Goal: Find specific page/section: Find specific page/section

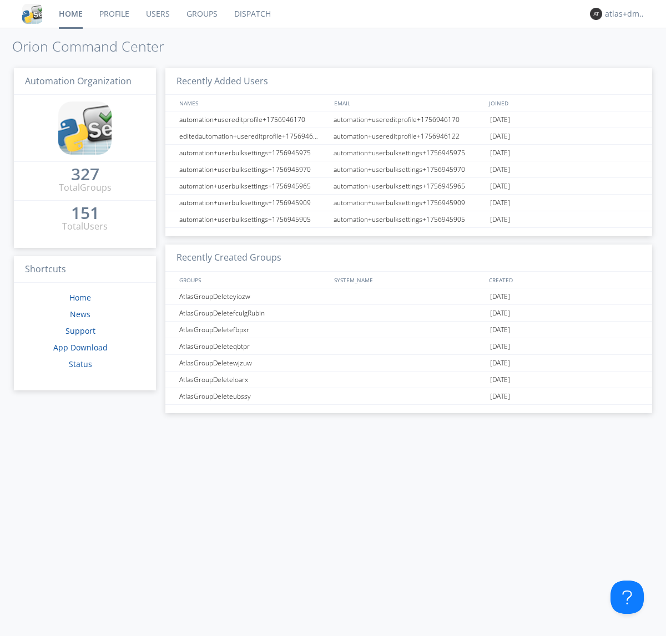
click at [251, 14] on link "Dispatch" at bounding box center [252, 14] width 53 height 28
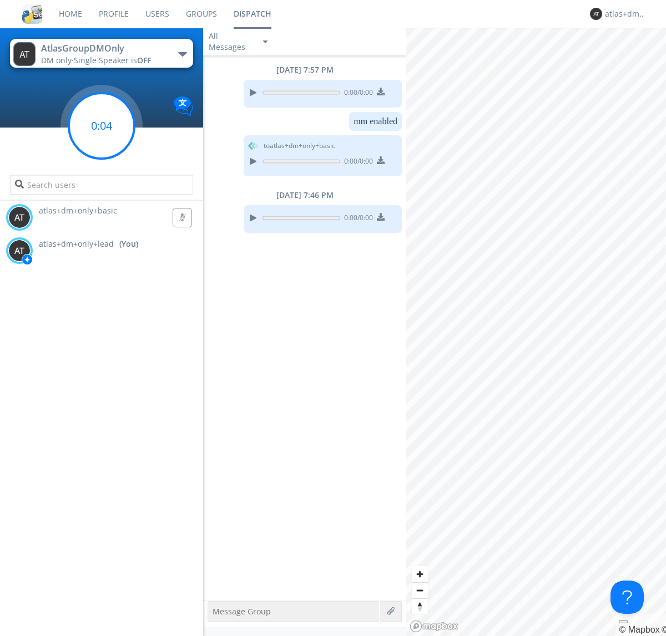
click at [102, 126] on g at bounding box center [101, 125] width 65 height 65
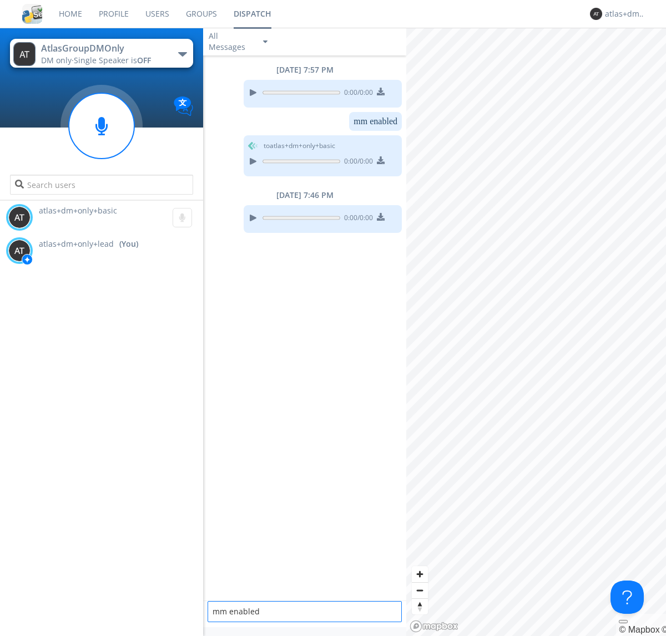
type textarea "mm enabled"
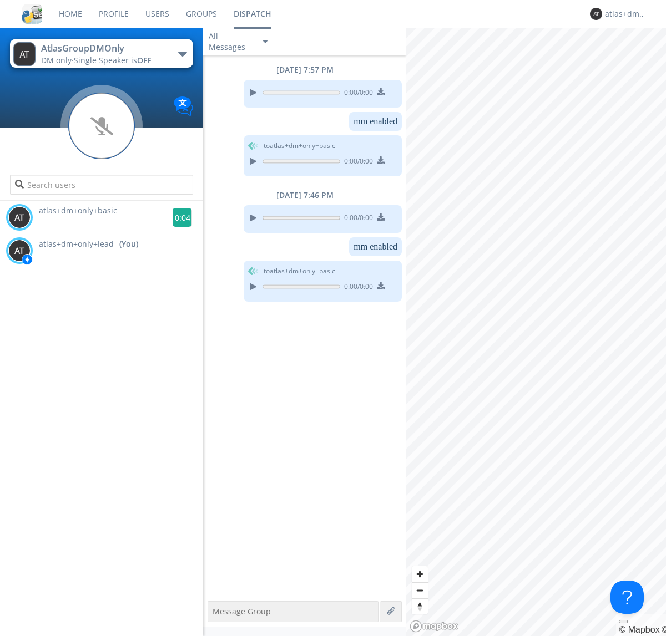
click at [177, 217] on g at bounding box center [182, 217] width 19 height 19
click at [622, 14] on div "atlas+dm+only+lead" at bounding box center [626, 13] width 42 height 11
